Goal: Go to known website: Access a specific website the user already knows

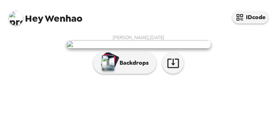
scroll to position [129, 0]
click at [173, 69] on icon "button" at bounding box center [173, 63] width 13 height 13
